Goal: Information Seeking & Learning: Learn about a topic

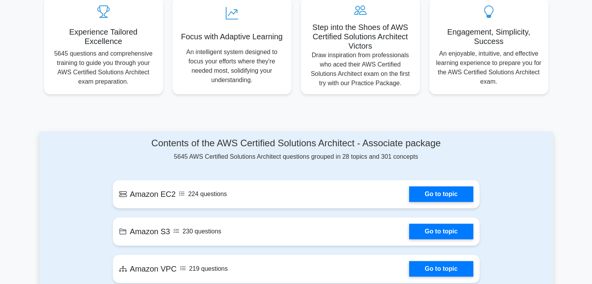
scroll to position [311, 0]
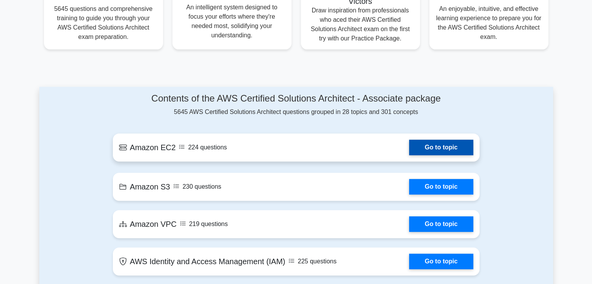
click at [409, 153] on link "Go to topic" at bounding box center [441, 148] width 64 height 16
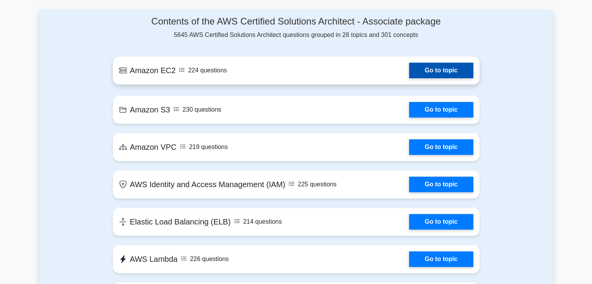
scroll to position [389, 0]
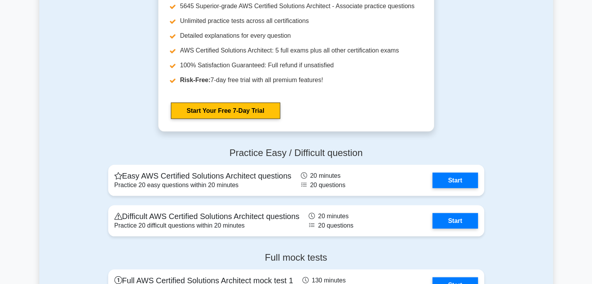
scroll to position [1556, 0]
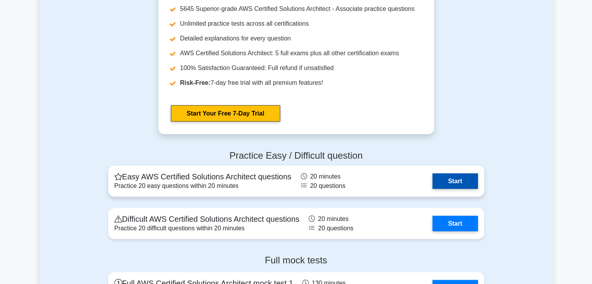
click at [447, 182] on link "Start" at bounding box center [454, 182] width 45 height 16
click at [433, 180] on link "Start" at bounding box center [454, 182] width 45 height 16
click at [462, 181] on link "Start" at bounding box center [454, 182] width 45 height 16
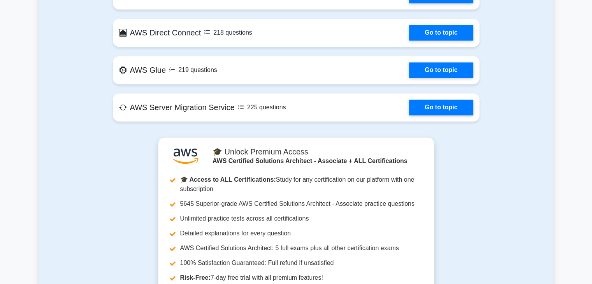
scroll to position [1167, 0]
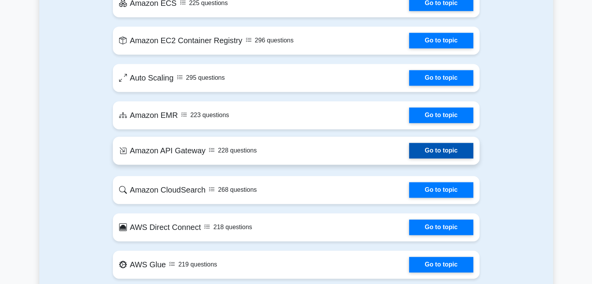
click at [450, 156] on link "Go to topic" at bounding box center [441, 151] width 64 height 16
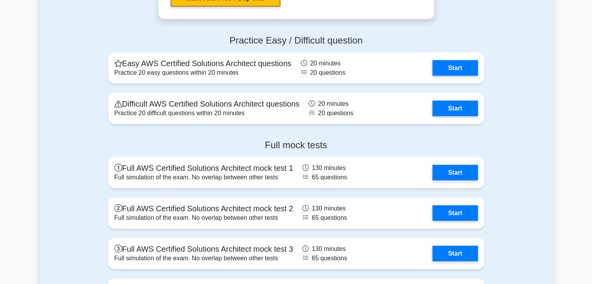
scroll to position [1673, 0]
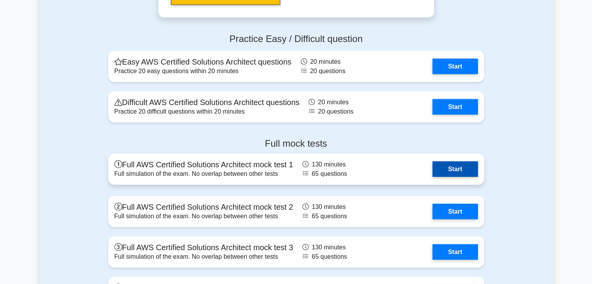
click at [443, 168] on link "Start" at bounding box center [454, 169] width 45 height 16
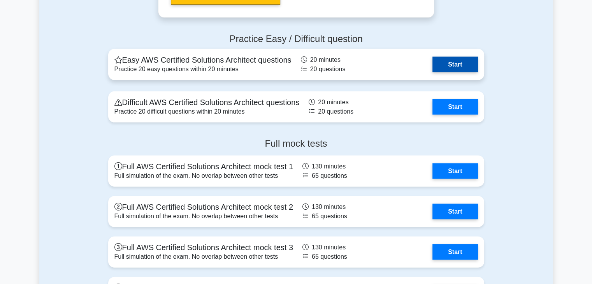
click at [454, 57] on link "Start" at bounding box center [454, 65] width 45 height 16
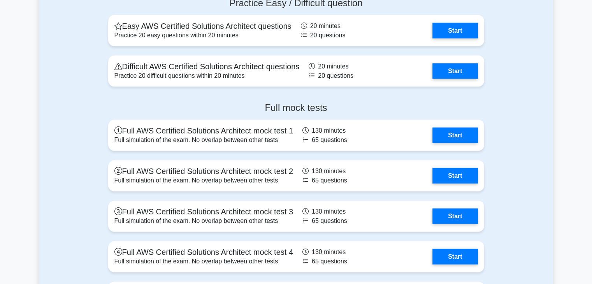
scroll to position [1712, 0]
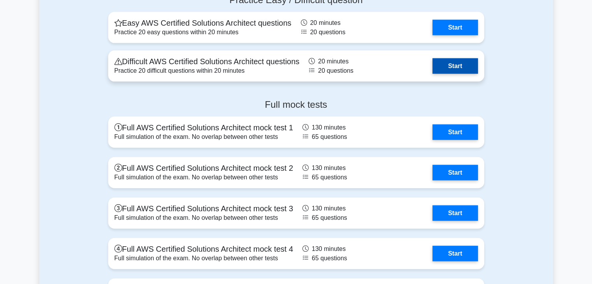
click at [458, 61] on link "Start" at bounding box center [454, 66] width 45 height 16
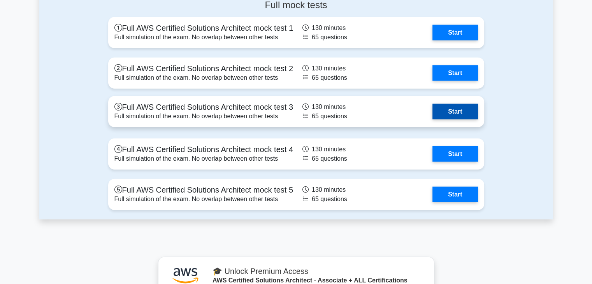
scroll to position [1829, 0]
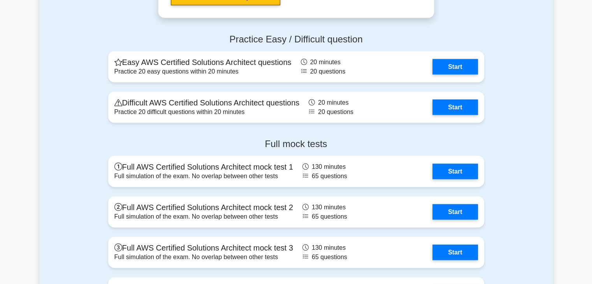
scroll to position [1673, 0]
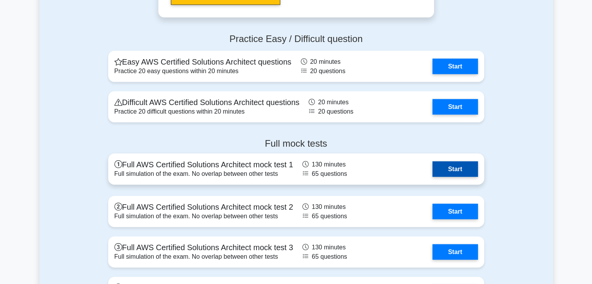
click at [442, 165] on link "Start" at bounding box center [454, 169] width 45 height 16
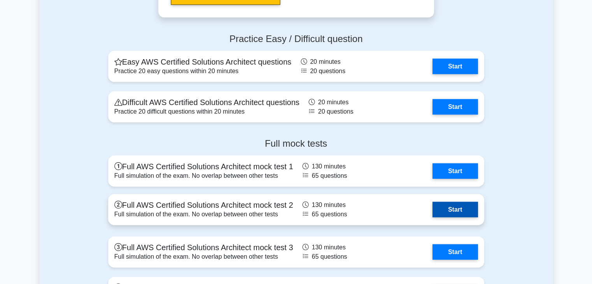
click at [463, 206] on link "Start" at bounding box center [454, 210] width 45 height 16
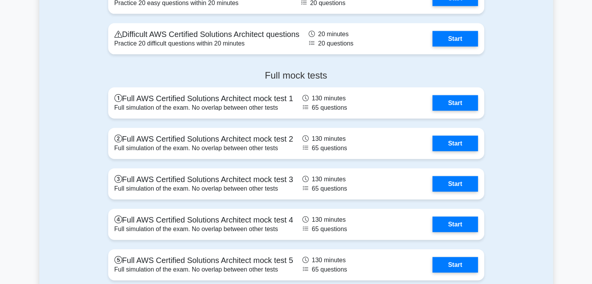
scroll to position [1751, 0]
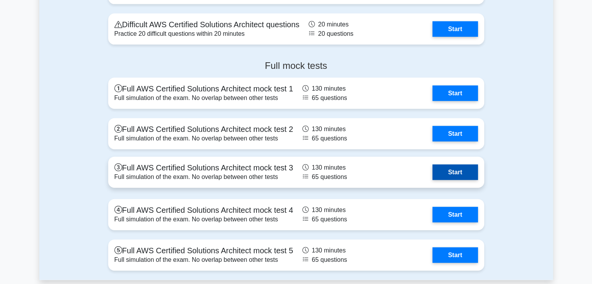
click at [447, 176] on link "Start" at bounding box center [454, 173] width 45 height 16
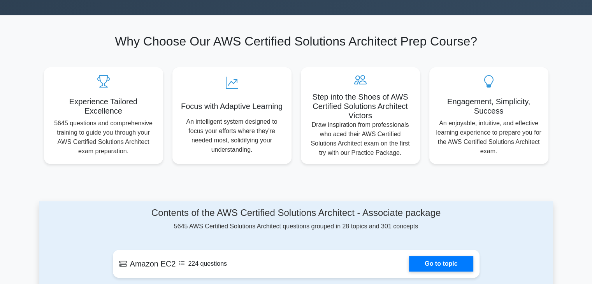
scroll to position [0, 0]
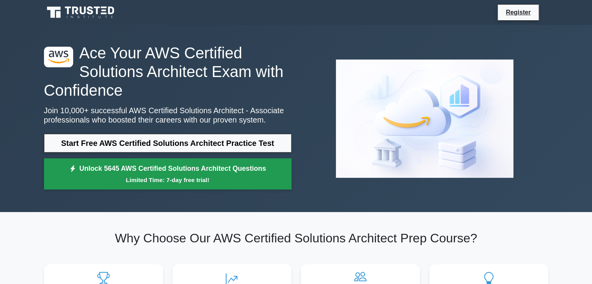
click at [177, 166] on link "Unlock 5645 AWS Certified Solutions Architect Questions Limited Time: 7-day fre…" at bounding box center [167, 173] width 247 height 31
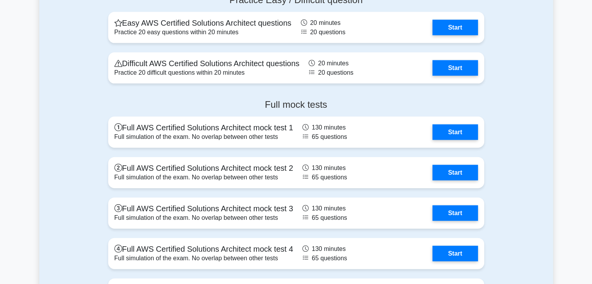
scroll to position [1867, 0]
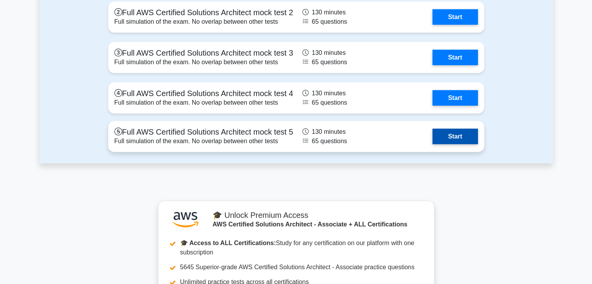
click at [455, 144] on link "Start" at bounding box center [454, 137] width 45 height 16
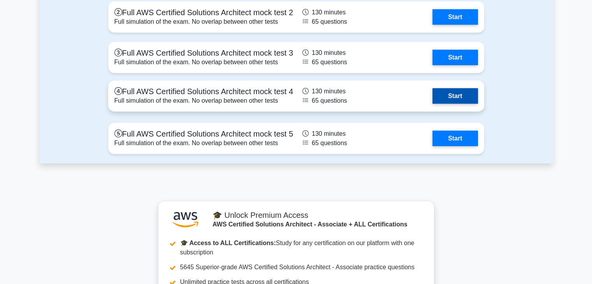
click at [454, 97] on link "Start" at bounding box center [454, 96] width 45 height 16
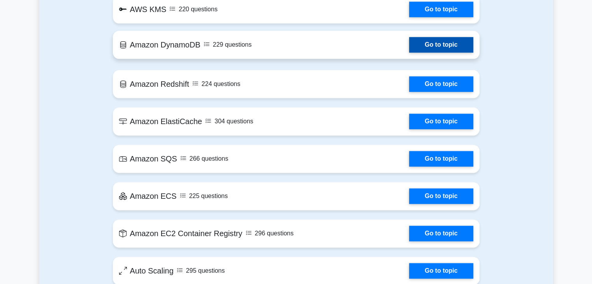
scroll to position [973, 0]
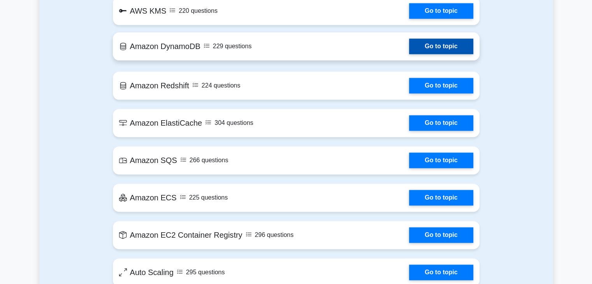
click at [422, 45] on link "Go to topic" at bounding box center [441, 47] width 64 height 16
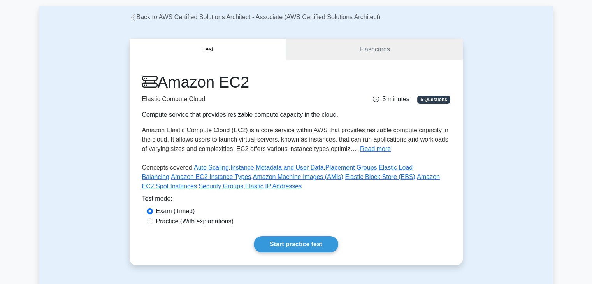
scroll to position [117, 0]
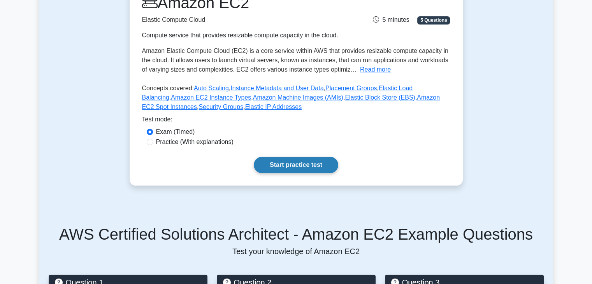
click at [285, 169] on link "Start practice test" at bounding box center [296, 165] width 84 height 16
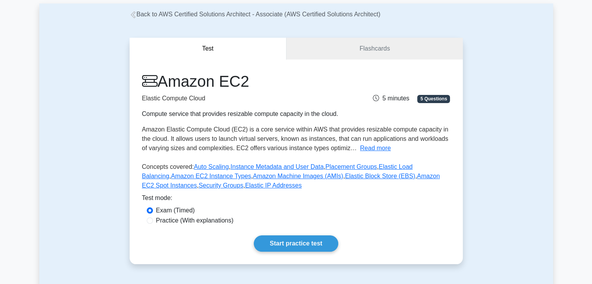
scroll to position [0, 0]
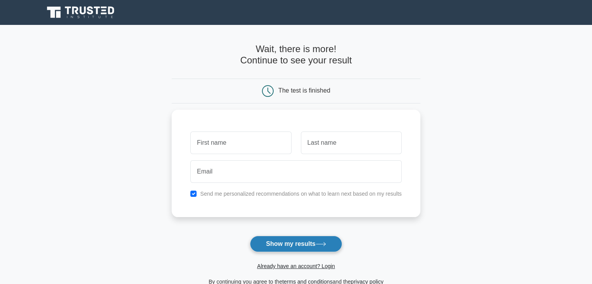
click at [292, 242] on button "Show my results" at bounding box center [296, 244] width 92 height 16
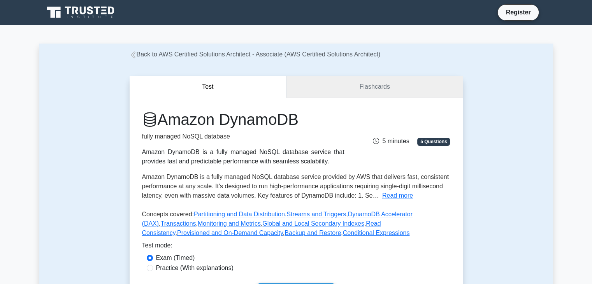
click at [364, 88] on link "Flashcards" at bounding box center [374, 87] width 176 height 22
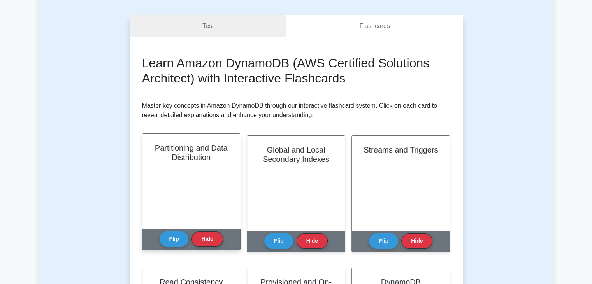
scroll to position [78, 0]
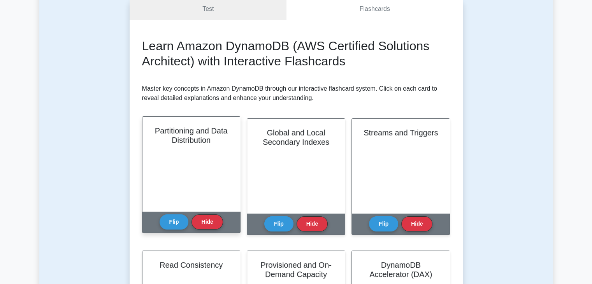
click at [179, 174] on div "Partitioning and Data Distribution" at bounding box center [191, 164] width 98 height 95
click at [170, 226] on button "Flip" at bounding box center [174, 221] width 29 height 15
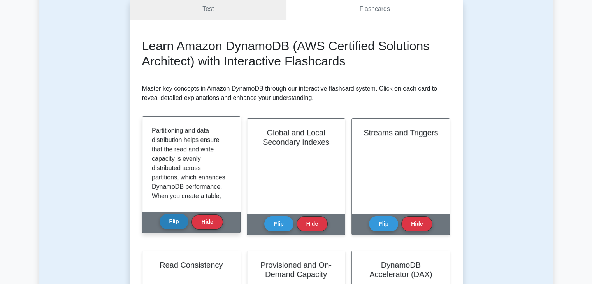
click at [170, 226] on button "Flip" at bounding box center [174, 221] width 29 height 15
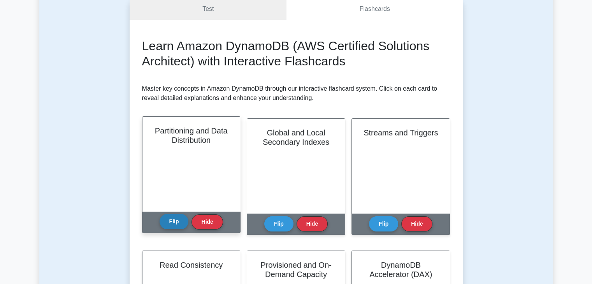
click at [170, 226] on button "Flip" at bounding box center [174, 221] width 29 height 15
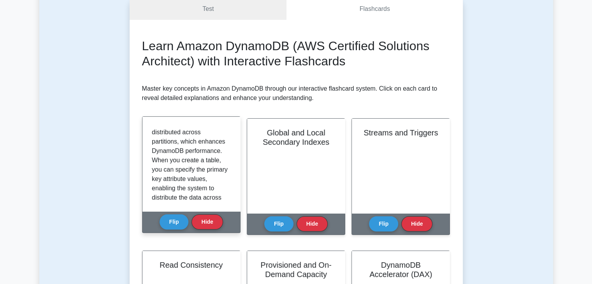
scroll to position [0, 0]
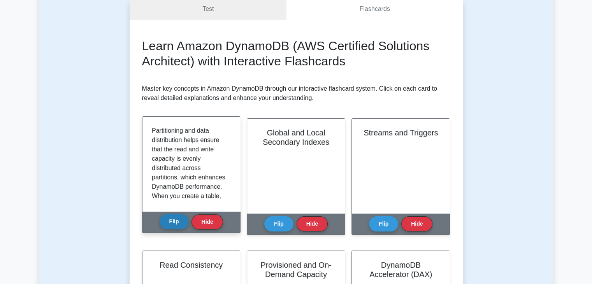
click at [177, 228] on button "Flip" at bounding box center [174, 221] width 29 height 15
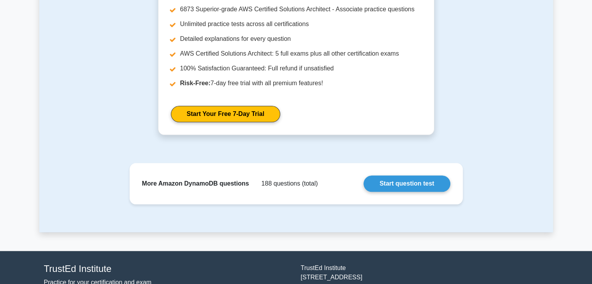
scroll to position [700, 0]
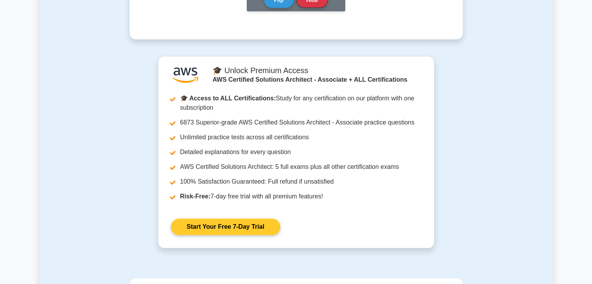
click at [213, 231] on link "Start Your Free 7-Day Trial" at bounding box center [225, 227] width 109 height 16
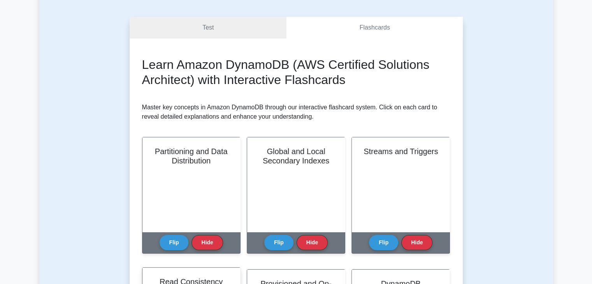
scroll to position [0, 0]
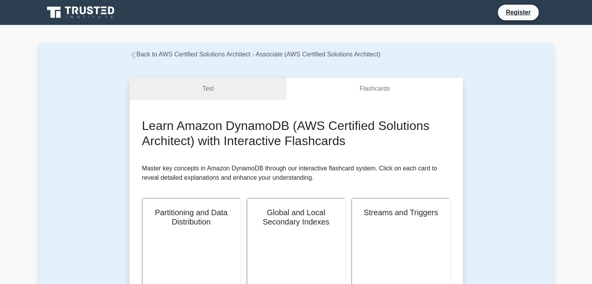
click at [100, 13] on icon at bounding box center [81, 12] width 75 height 15
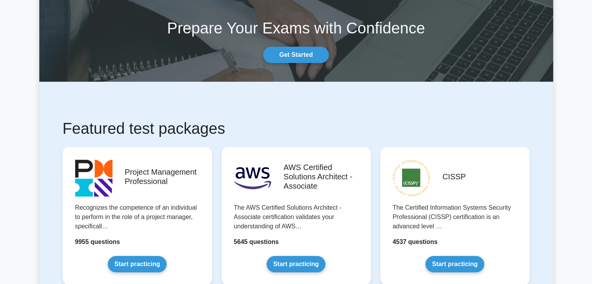
scroll to position [117, 0]
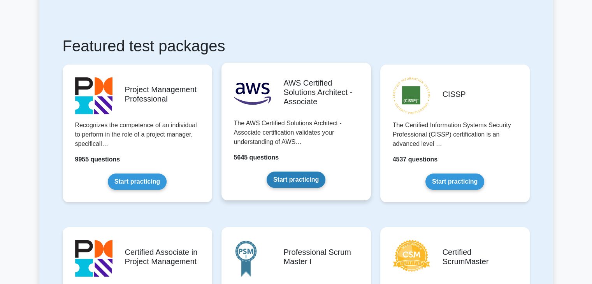
click at [270, 172] on link "Start practicing" at bounding box center [295, 180] width 59 height 16
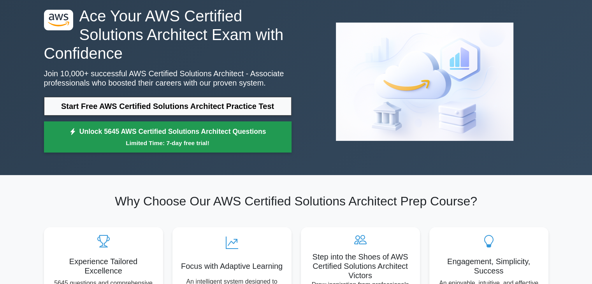
scroll to position [39, 0]
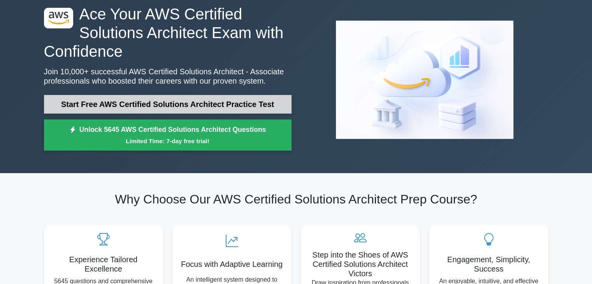
click at [199, 105] on link "Start Free AWS Certified Solutions Architect Practice Test" at bounding box center [167, 104] width 247 height 19
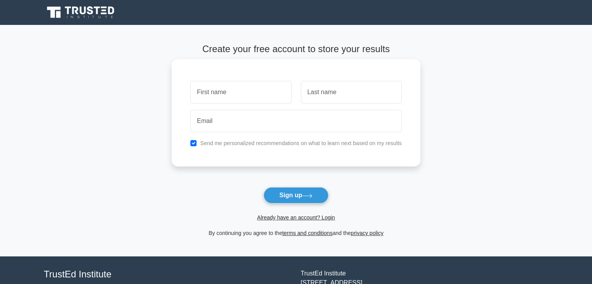
click at [218, 95] on input "text" at bounding box center [240, 92] width 101 height 23
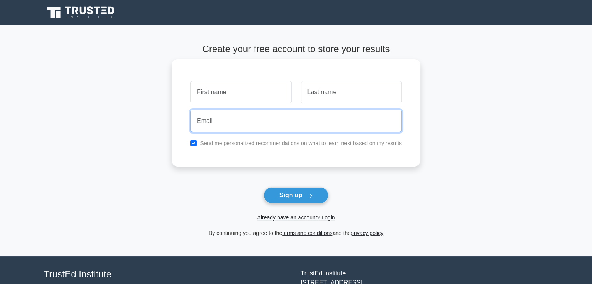
click at [223, 118] on input "email" at bounding box center [295, 121] width 211 height 23
paste input "meyab23337@aupvs.com"
type input "meyab23337@aupvs.com"
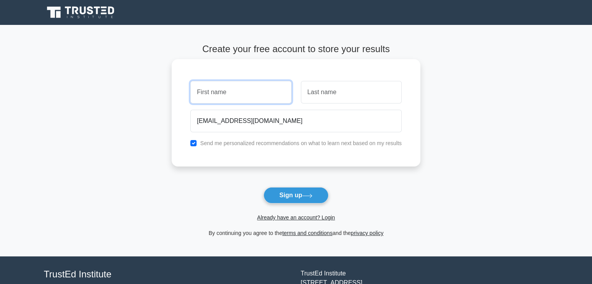
click at [218, 99] on input "text" at bounding box center [240, 92] width 101 height 23
type input "Meyab"
type input "s"
type input "Selena"
click at [198, 142] on div "Send me personalized recommendations on what to learn next based on my results" at bounding box center [296, 142] width 221 height 9
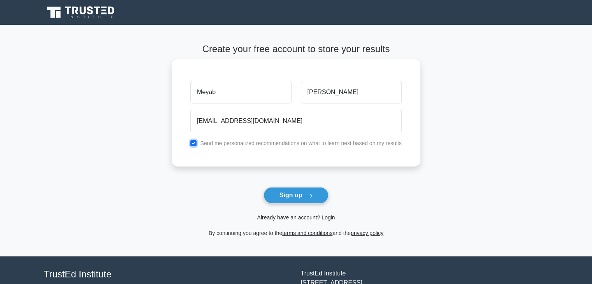
click at [194, 142] on input "checkbox" at bounding box center [193, 143] width 6 height 6
checkbox input "false"
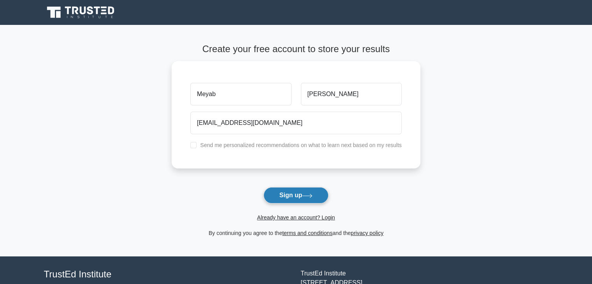
click at [287, 197] on button "Sign up" at bounding box center [295, 195] width 65 height 16
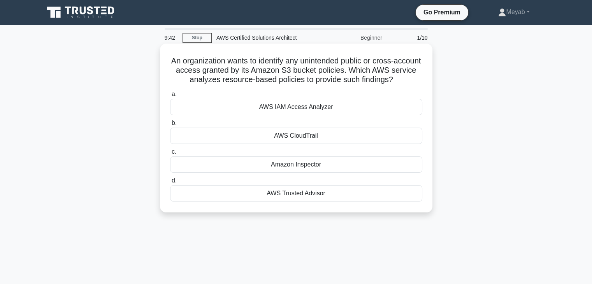
click at [276, 196] on div "AWS Trusted Advisor" at bounding box center [296, 193] width 252 height 16
click at [170, 183] on input "d. AWS Trusted Advisor" at bounding box center [170, 180] width 0 height 5
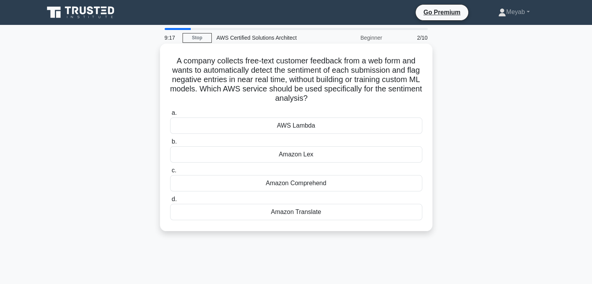
click at [275, 182] on div "Amazon Comprehend" at bounding box center [296, 183] width 252 height 16
click at [170, 173] on input "c. Amazon Comprehend" at bounding box center [170, 170] width 0 height 5
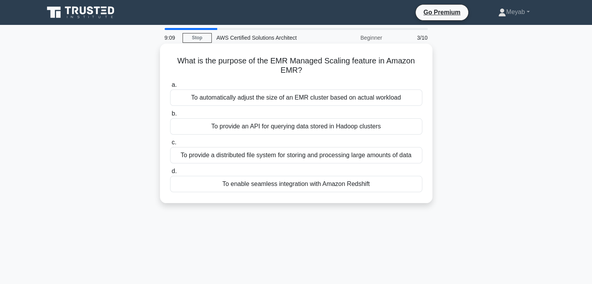
click at [239, 101] on div "To automatically adjust the size of an EMR cluster based on actual workload" at bounding box center [296, 97] width 252 height 16
click at [170, 88] on input "a. To automatically adjust the size of an EMR cluster based on actual workload" at bounding box center [170, 84] width 0 height 5
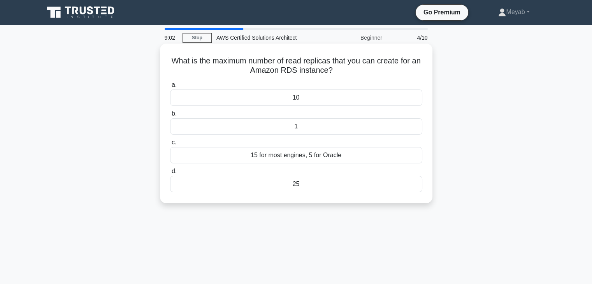
click at [302, 157] on div "15 for most engines, 5 for Oracle" at bounding box center [296, 155] width 252 height 16
click at [170, 145] on input "c. 15 for most engines, 5 for Oracle" at bounding box center [170, 142] width 0 height 5
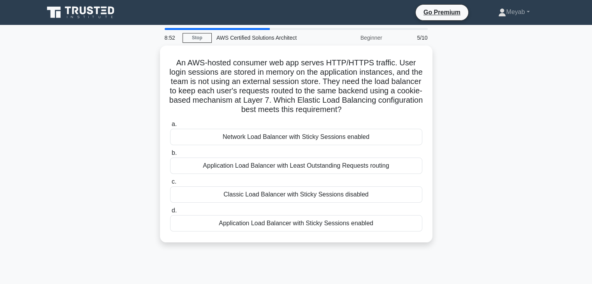
click at [70, 12] on icon at bounding box center [81, 12] width 75 height 15
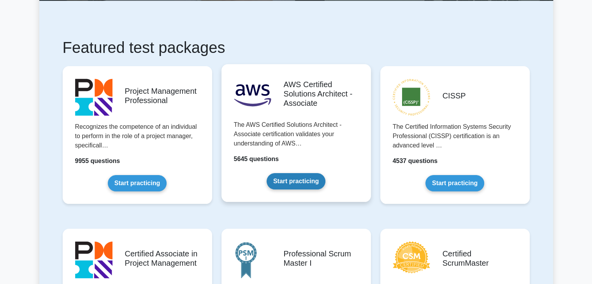
scroll to position [117, 0]
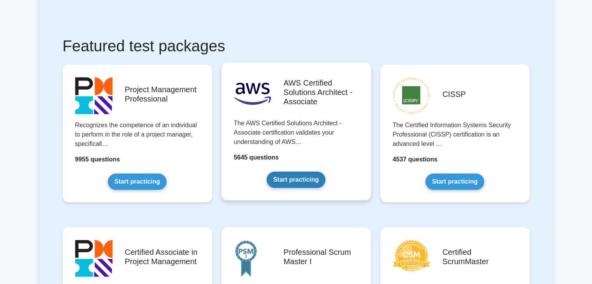
click at [279, 172] on link "Start practicing" at bounding box center [295, 180] width 59 height 16
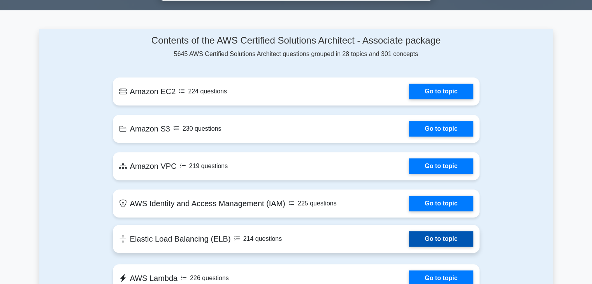
scroll to position [497, 0]
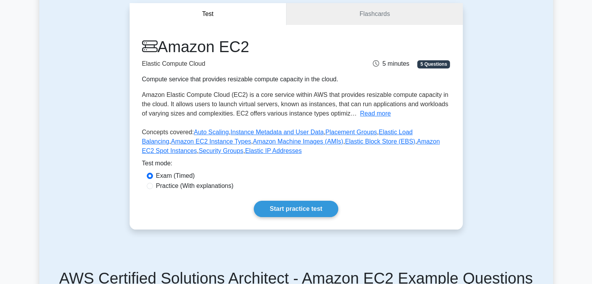
scroll to position [78, 0]
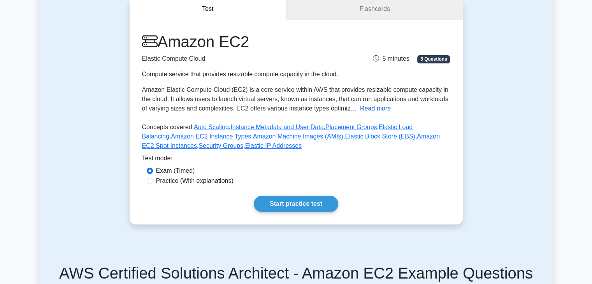
click at [372, 111] on button "Read more" at bounding box center [375, 108] width 31 height 9
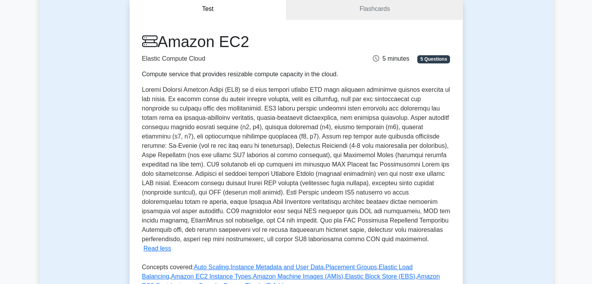
scroll to position [0, 0]
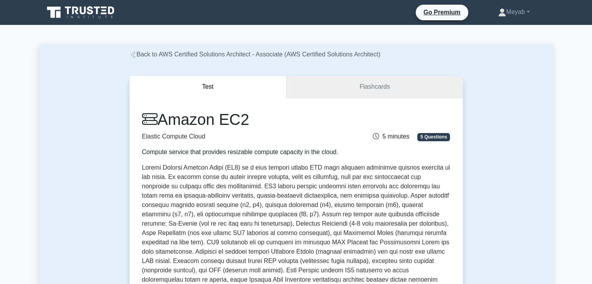
click at [357, 83] on link "Flashcards" at bounding box center [374, 87] width 176 height 22
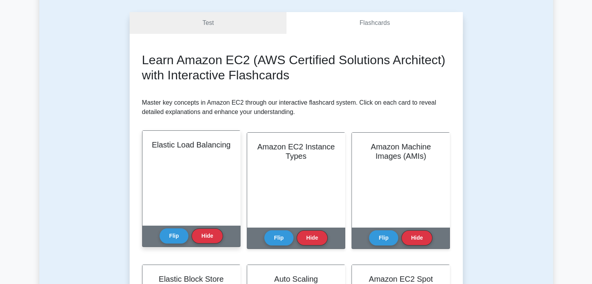
scroll to position [117, 0]
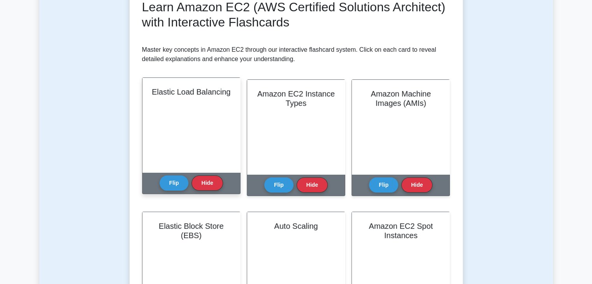
click at [201, 96] on h2 "Elastic Load Balancing" at bounding box center [191, 91] width 79 height 9
click at [167, 182] on button "Flip" at bounding box center [174, 182] width 29 height 15
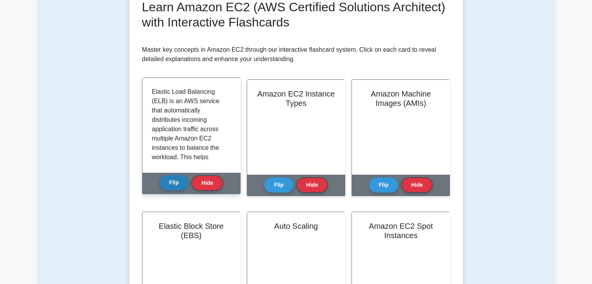
click at [167, 182] on button "Flip" at bounding box center [174, 182] width 29 height 15
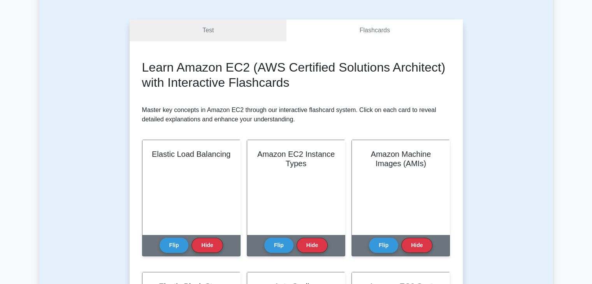
scroll to position [0, 0]
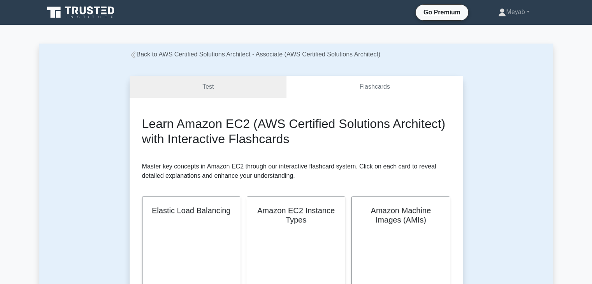
click at [228, 94] on link "Test" at bounding box center [208, 87] width 157 height 22
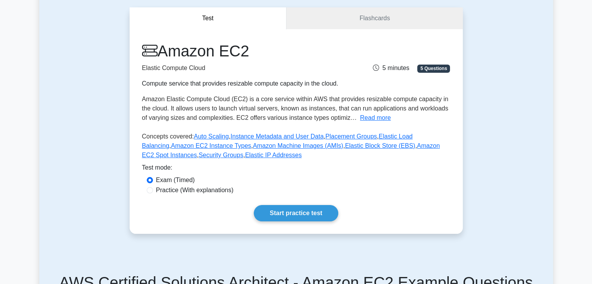
scroll to position [78, 0]
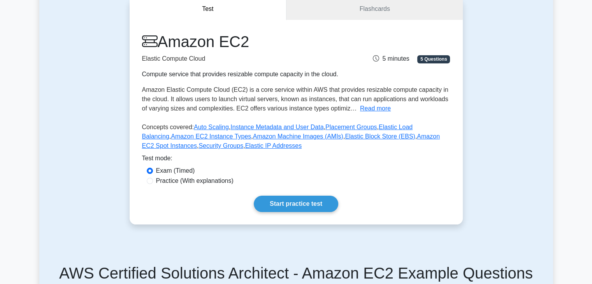
click at [163, 181] on label "Practice (With explanations)" at bounding box center [194, 180] width 77 height 9
click at [153, 181] on input "Practice (With explanations)" at bounding box center [150, 181] width 6 height 6
radio input "true"
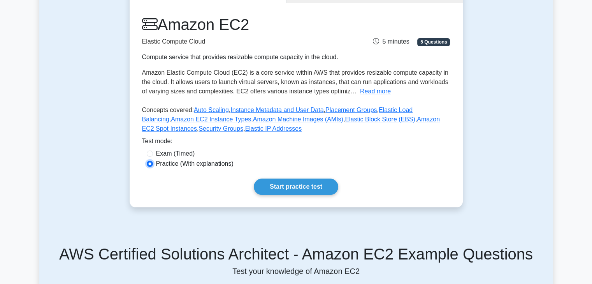
scroll to position [117, 0]
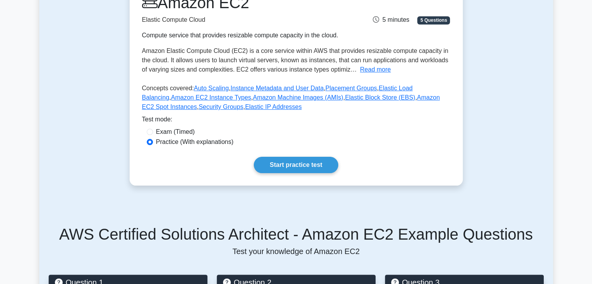
click at [293, 156] on div "Amazon EC2 Elastic Compute Cloud Compute service that provides resizable comput…" at bounding box center [296, 83] width 333 height 205
click at [298, 163] on link "Start practice test" at bounding box center [296, 165] width 84 height 16
click at [292, 164] on link "Start practice test" at bounding box center [296, 165] width 84 height 16
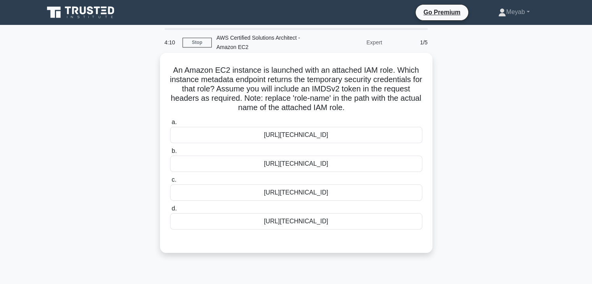
click at [287, 165] on div "http://169.254.169.254/latest/user-data/iam/security-credentials/role-name" at bounding box center [296, 164] width 252 height 16
click at [170, 154] on input "b. http://169.254.169.254/latest/user-data/iam/security-credentials/role-name" at bounding box center [170, 151] width 0 height 5
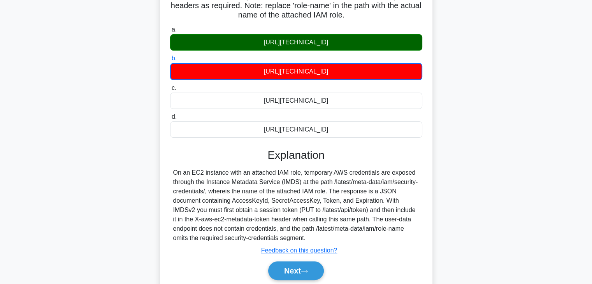
scroll to position [98, 0]
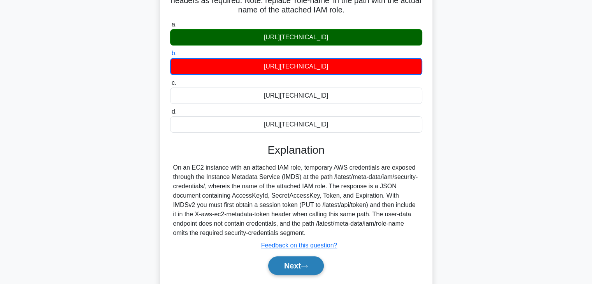
click at [289, 263] on button "Next" at bounding box center [296, 265] width 56 height 19
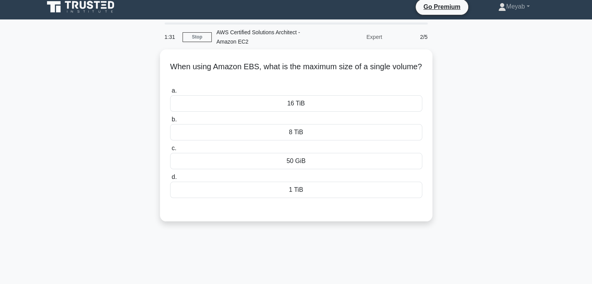
scroll to position [0, 0]
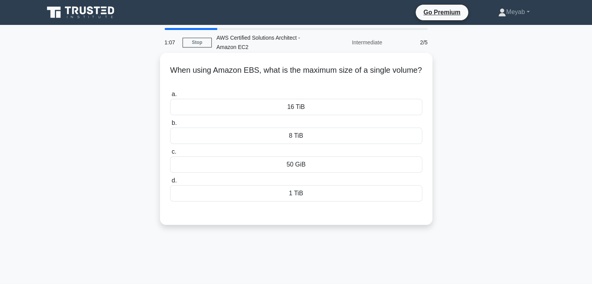
click at [270, 140] on div "8 TiB" at bounding box center [296, 136] width 252 height 16
click at [170, 126] on input "b. 8 TiB" at bounding box center [170, 123] width 0 height 5
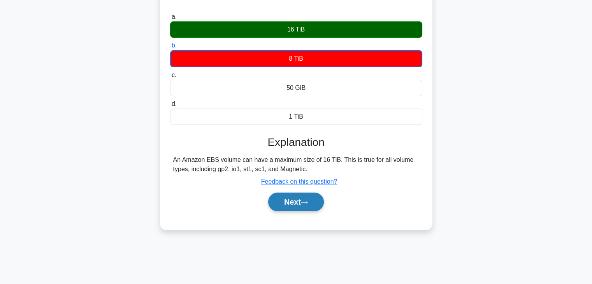
scroll to position [78, 0]
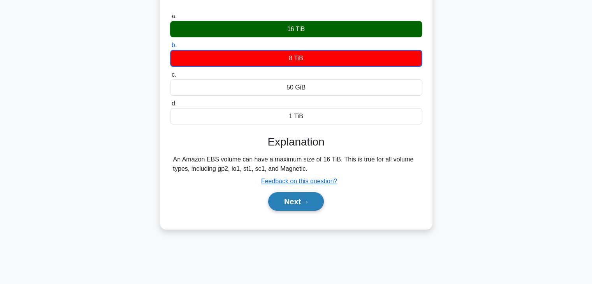
click at [291, 200] on button "Next" at bounding box center [296, 201] width 56 height 19
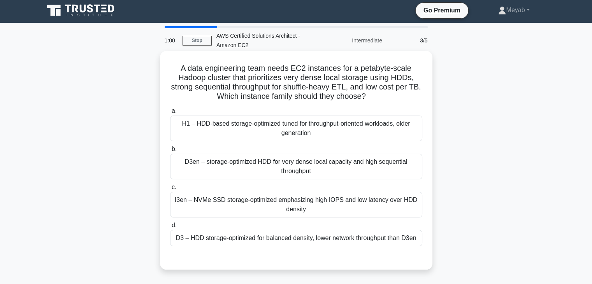
scroll to position [0, 0]
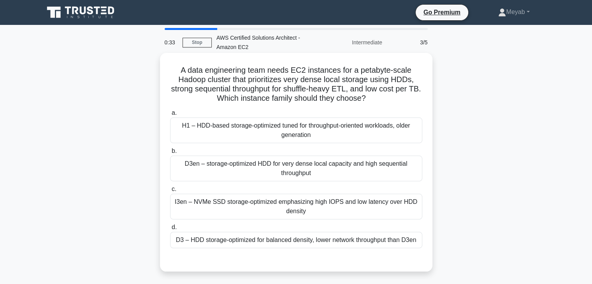
click at [209, 125] on div "H1 – HDD-based storage-optimized tuned for throughput-oriented workloads, older…" at bounding box center [296, 130] width 252 height 26
click at [170, 116] on input "a. H1 – HDD-based storage-optimized tuned for throughput-oriented workloads, ol…" at bounding box center [170, 112] width 0 height 5
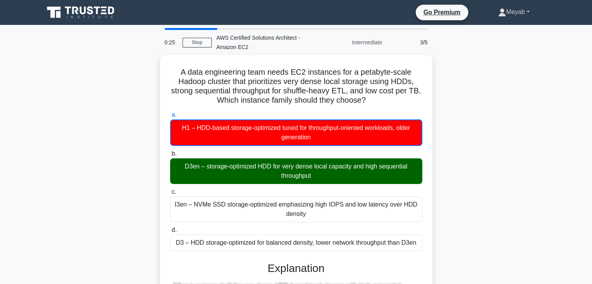
click at [510, 12] on link "Meyab" at bounding box center [513, 12] width 68 height 16
click at [493, 30] on link "Profile" at bounding box center [510, 30] width 61 height 12
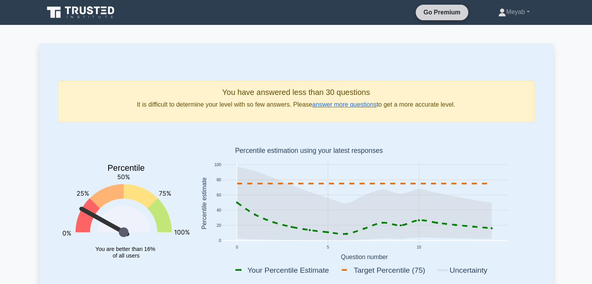
click at [440, 13] on link "Go Premium" at bounding box center [442, 12] width 46 height 10
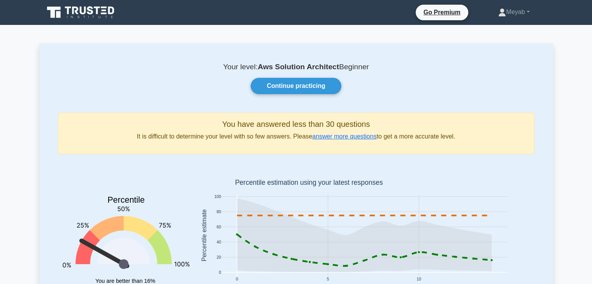
click at [92, 14] on icon at bounding box center [90, 10] width 6 height 8
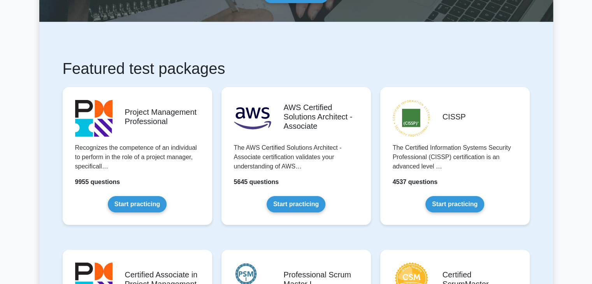
scroll to position [117, 0]
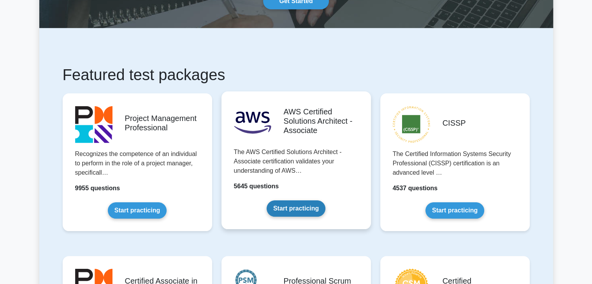
click at [277, 200] on link "Start practicing" at bounding box center [295, 208] width 59 height 16
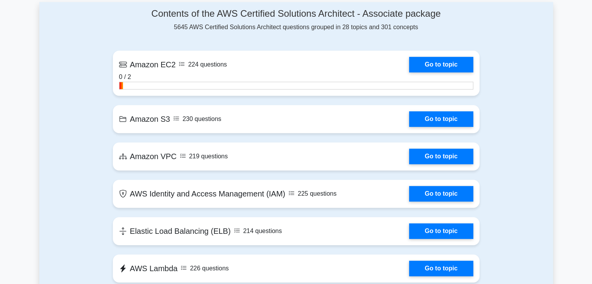
scroll to position [545, 0]
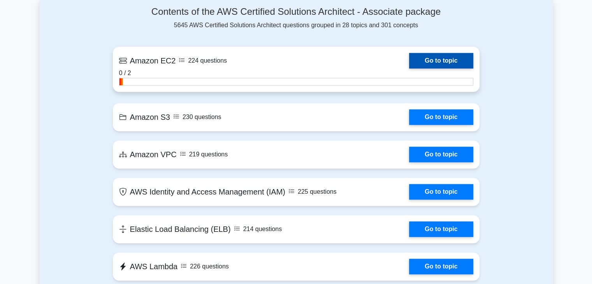
click at [435, 62] on link "Go to topic" at bounding box center [441, 61] width 64 height 16
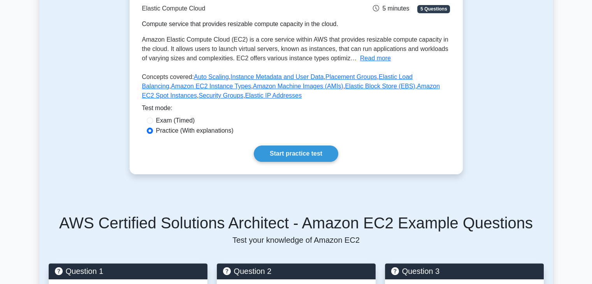
scroll to position [156, 0]
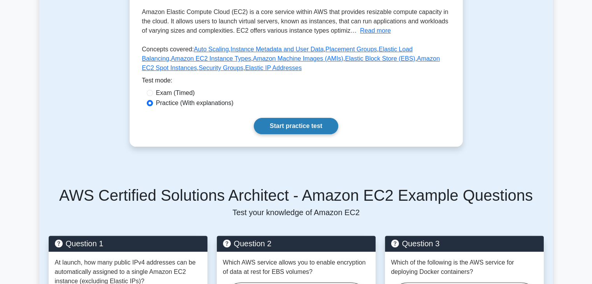
click at [306, 126] on link "Start practice test" at bounding box center [296, 126] width 84 height 16
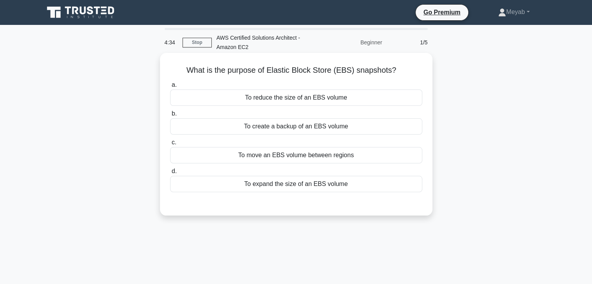
click at [286, 126] on div "To create a backup of an EBS volume" at bounding box center [296, 126] width 252 height 16
click at [170, 116] on input "b. To create a backup of an EBS volume" at bounding box center [170, 113] width 0 height 5
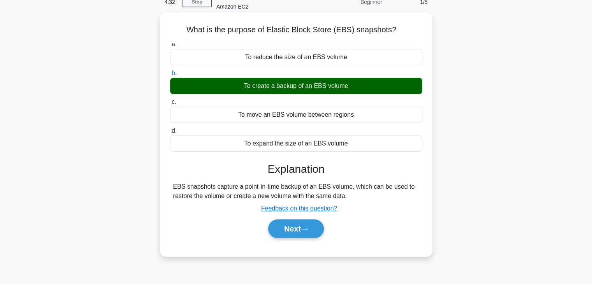
scroll to position [78, 0]
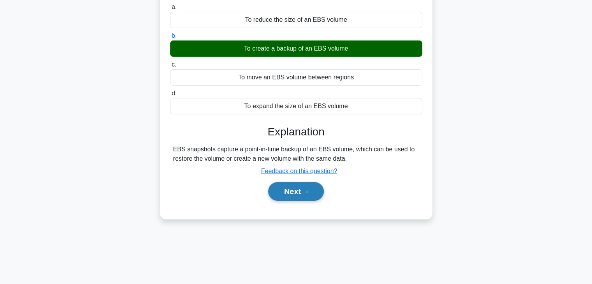
click at [308, 192] on icon at bounding box center [304, 192] width 7 height 4
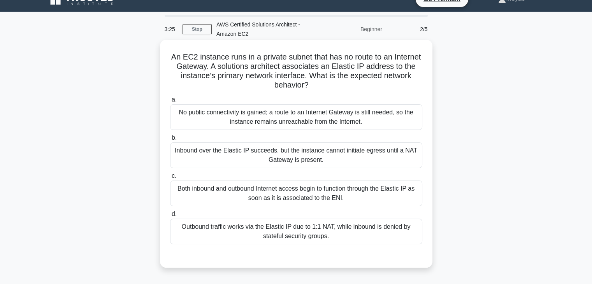
scroll to position [39, 0]
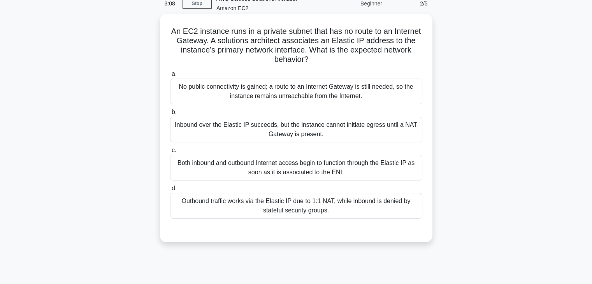
click at [302, 89] on div "No public connectivity is gained; a route to an Internet Gateway is still neede…" at bounding box center [296, 92] width 252 height 26
click at [170, 77] on input "a. No public connectivity is gained; a route to an Internet Gateway is still ne…" at bounding box center [170, 74] width 0 height 5
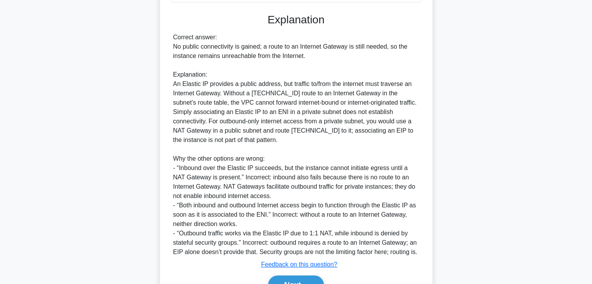
scroll to position [272, 0]
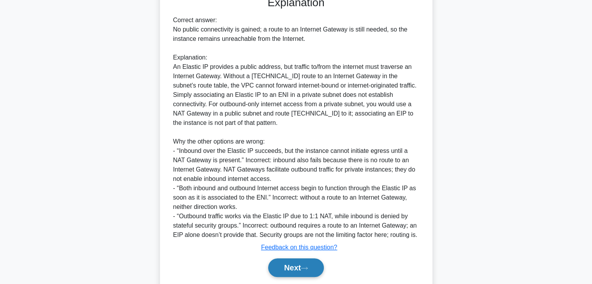
click at [276, 270] on button "Next" at bounding box center [296, 267] width 56 height 19
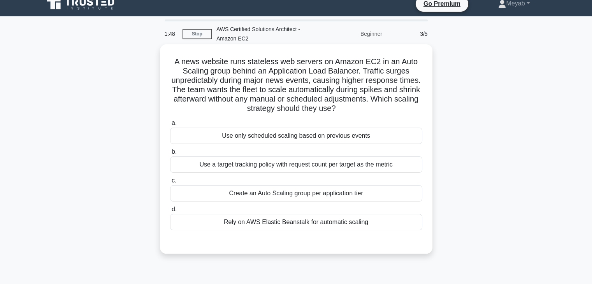
scroll to position [0, 0]
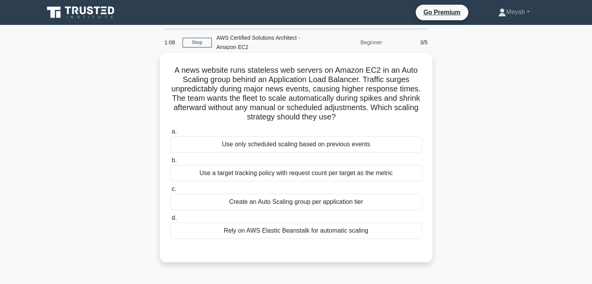
click at [245, 203] on div "Create an Auto Scaling group per application tier" at bounding box center [296, 202] width 252 height 16
click at [170, 192] on input "c. Create an Auto Scaling group per application tier" at bounding box center [170, 189] width 0 height 5
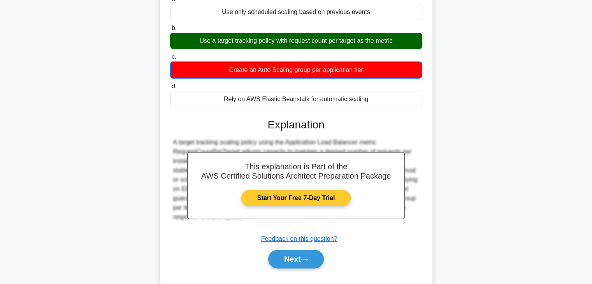
scroll to position [149, 0]
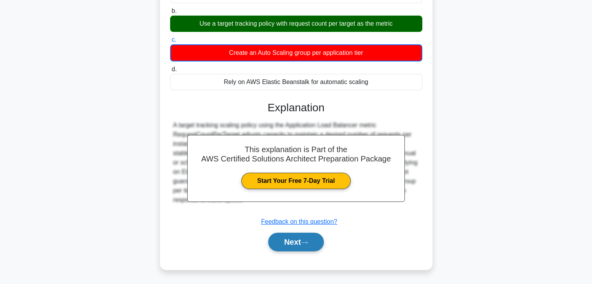
click at [297, 244] on button "Next" at bounding box center [296, 242] width 56 height 19
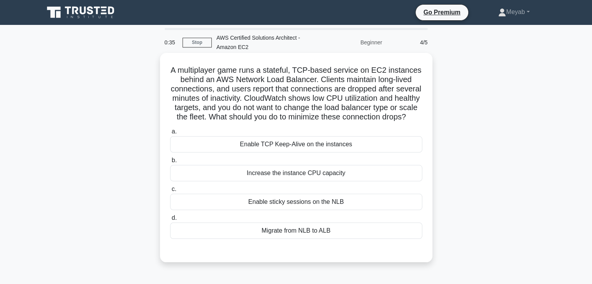
scroll to position [39, 0]
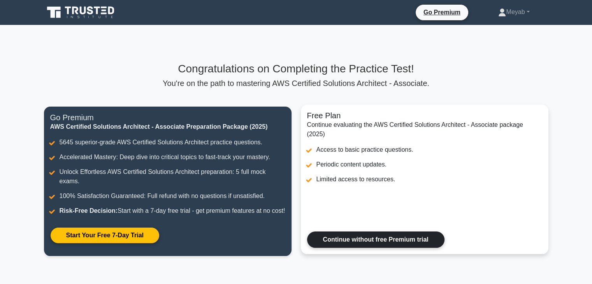
click at [383, 247] on link "Continue without free Premium trial" at bounding box center [375, 239] width 137 height 16
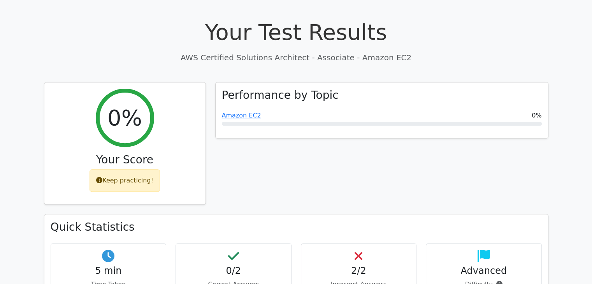
scroll to position [272, 0]
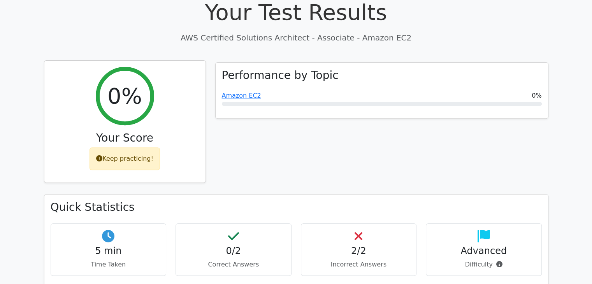
click at [158, 106] on div "0% Your Score Keep practicing!" at bounding box center [124, 122] width 161 height 122
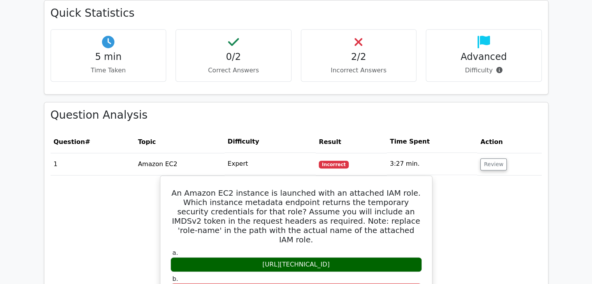
scroll to position [467, 0]
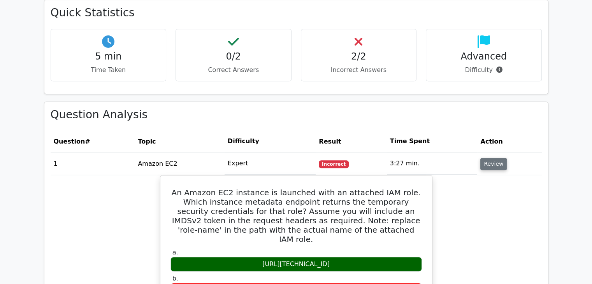
click at [487, 158] on button "Review" at bounding box center [493, 164] width 26 height 12
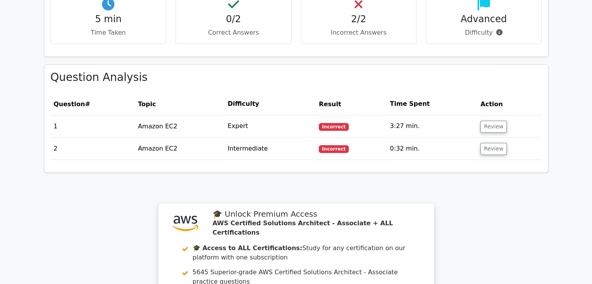
scroll to position [506, 0]
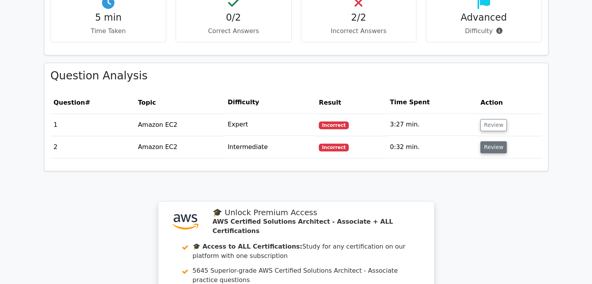
click at [496, 141] on button "Review" at bounding box center [493, 147] width 26 height 12
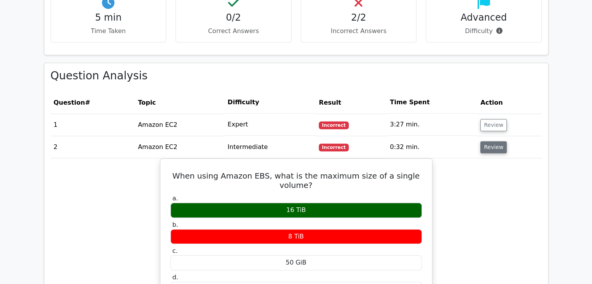
click at [494, 141] on button "Review" at bounding box center [493, 147] width 26 height 12
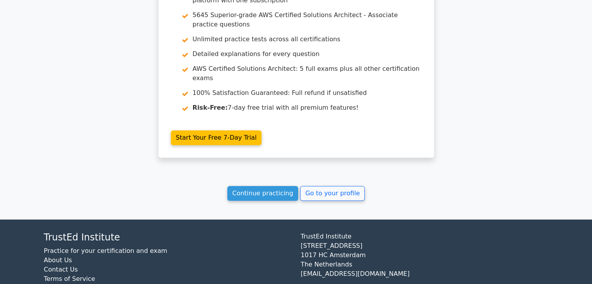
scroll to position [763, 0]
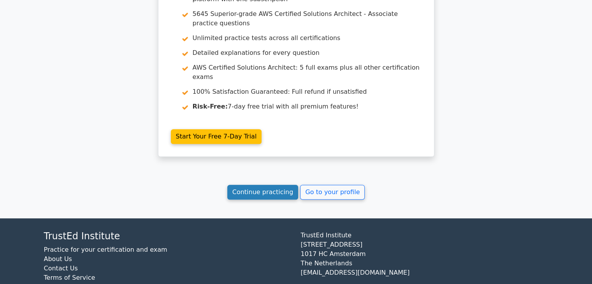
click at [281, 185] on link "Continue practicing" at bounding box center [262, 192] width 71 height 15
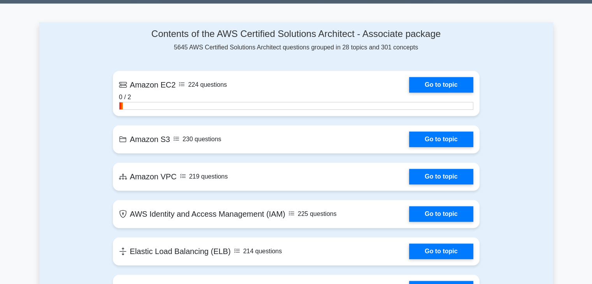
scroll to position [506, 0]
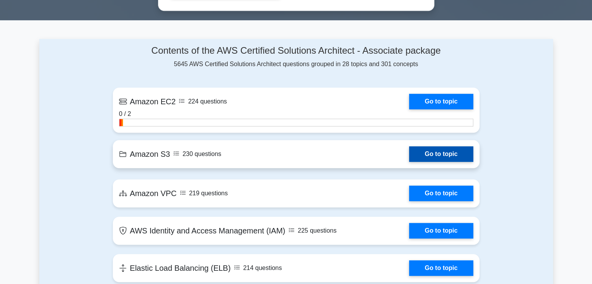
click at [409, 161] on link "Go to topic" at bounding box center [441, 154] width 64 height 16
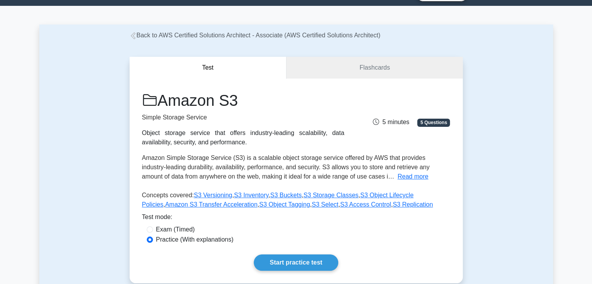
scroll to position [39, 0]
